Goal: Navigation & Orientation: Find specific page/section

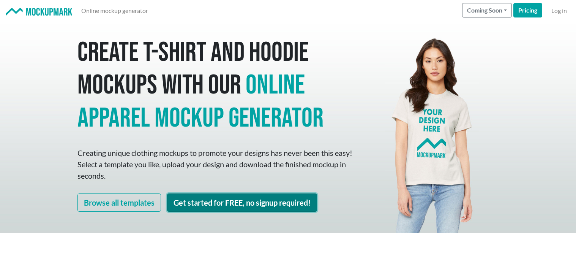
click at [225, 196] on link "Get started for FREE, no signup required!" at bounding box center [242, 202] width 150 height 18
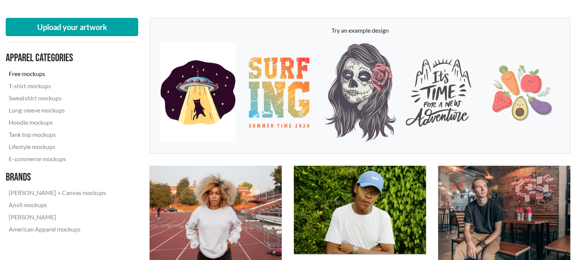
scroll to position [104, 0]
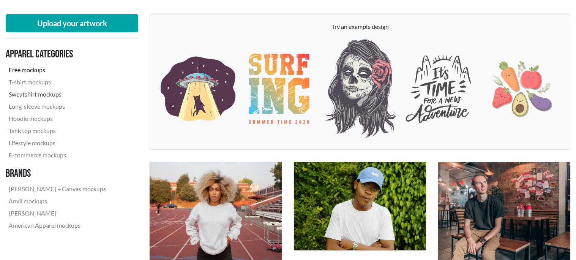
click at [49, 91] on link "Sweatshirt mockups" at bounding box center [57, 94] width 103 height 12
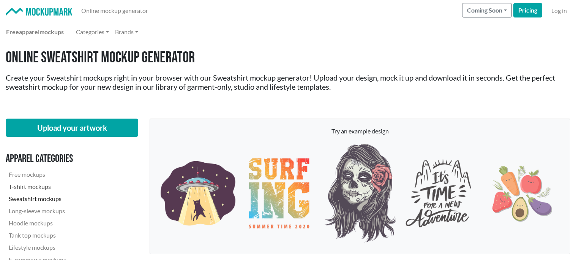
click at [42, 185] on link "T-shirt mockups" at bounding box center [57, 186] width 103 height 12
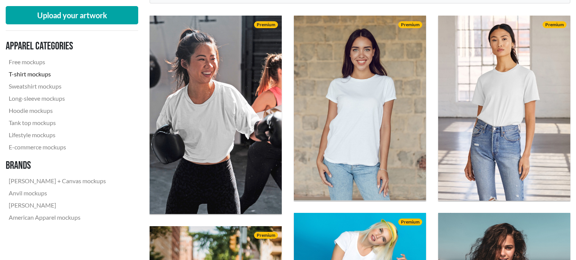
scroll to position [254, 0]
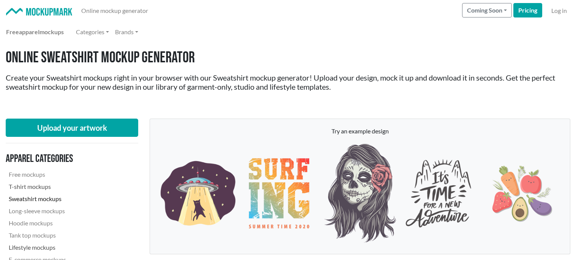
scroll to position [104, 0]
